Goal: Navigation & Orientation: Go to known website

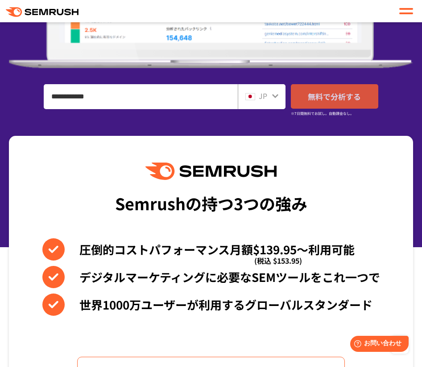
click at [296, 97] on link "無料で分析する" at bounding box center [334, 96] width 87 height 25
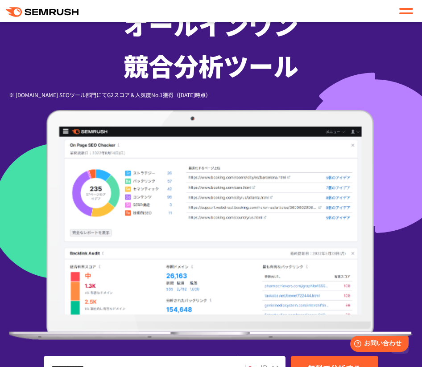
scroll to position [115, 0]
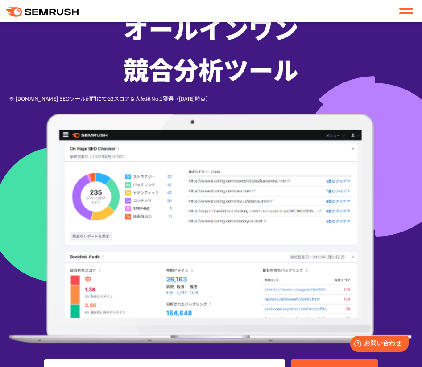
click at [47, 8] on icon ".cls {fill: #FF642D;}" at bounding box center [43, 12] width 74 height 10
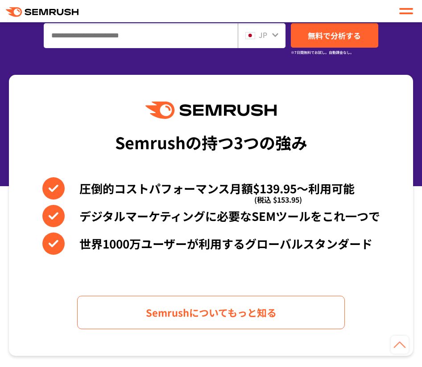
scroll to position [487, 0]
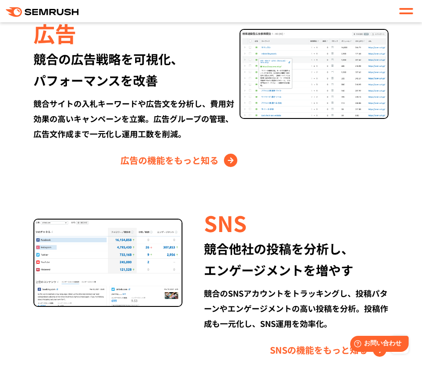
scroll to position [1225, 0]
